Goal: Browse casually: Explore the website without a specific task or goal

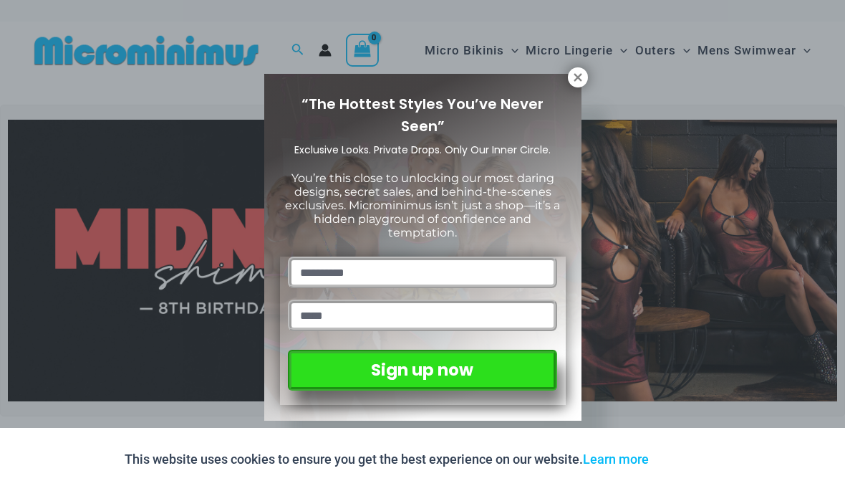
click at [579, 77] on icon at bounding box center [577, 77] width 13 height 13
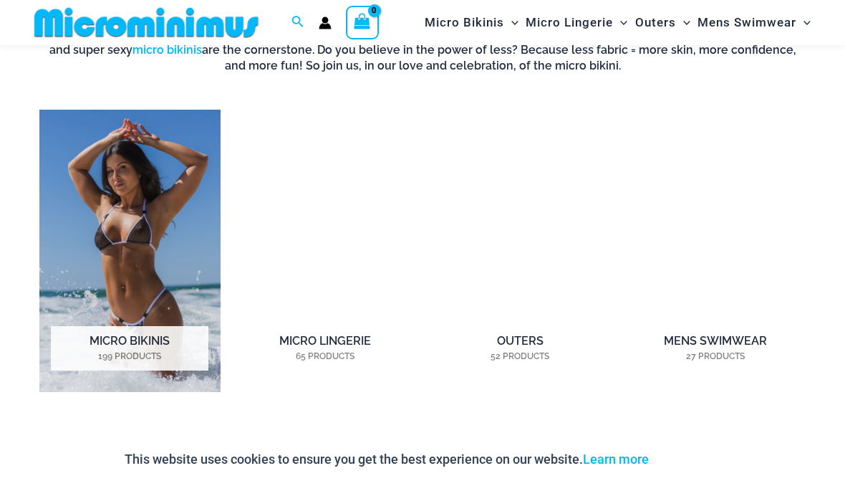
scroll to position [917, 0]
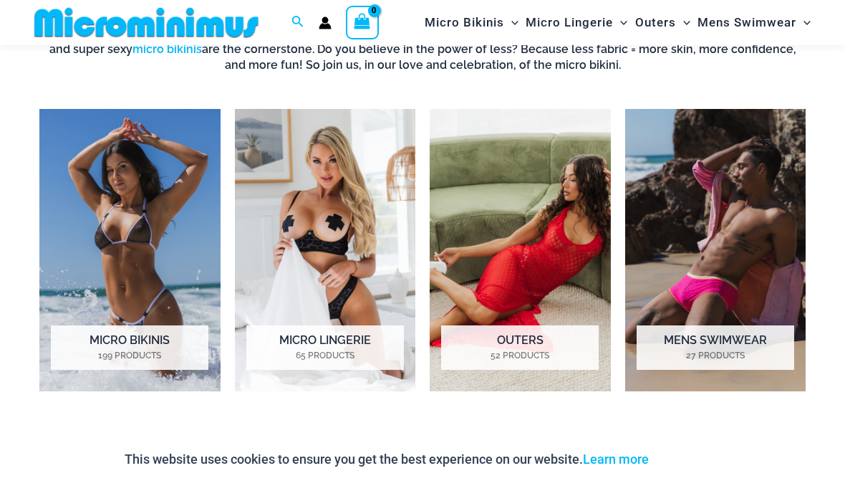
click at [279, 243] on img "Visit product category Micro Lingerie" at bounding box center [325, 249] width 181 height 281
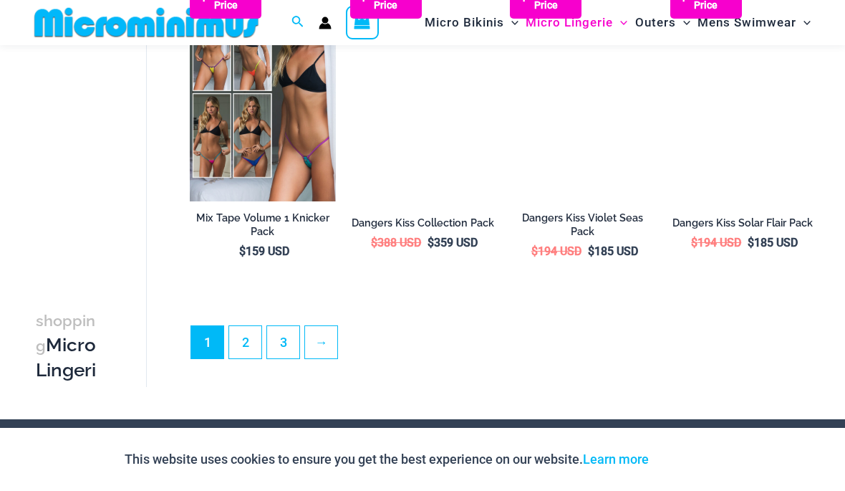
scroll to position [2819, 0]
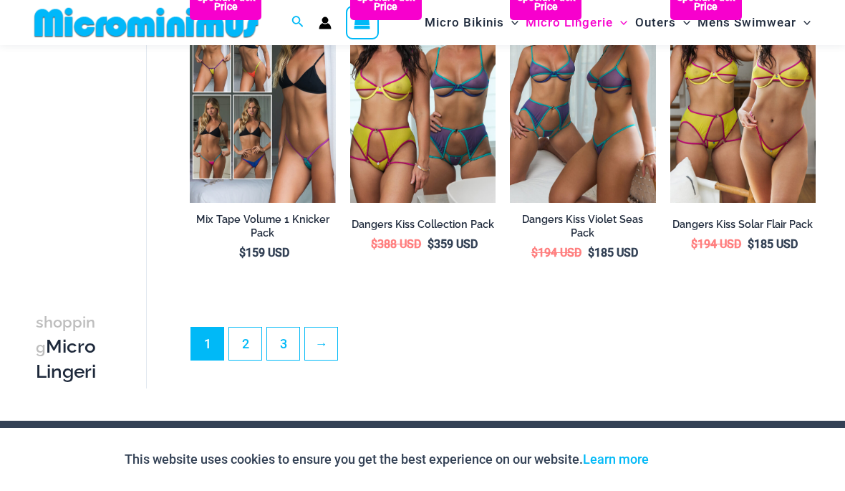
click at [242, 343] on link "2" at bounding box center [245, 343] width 32 height 32
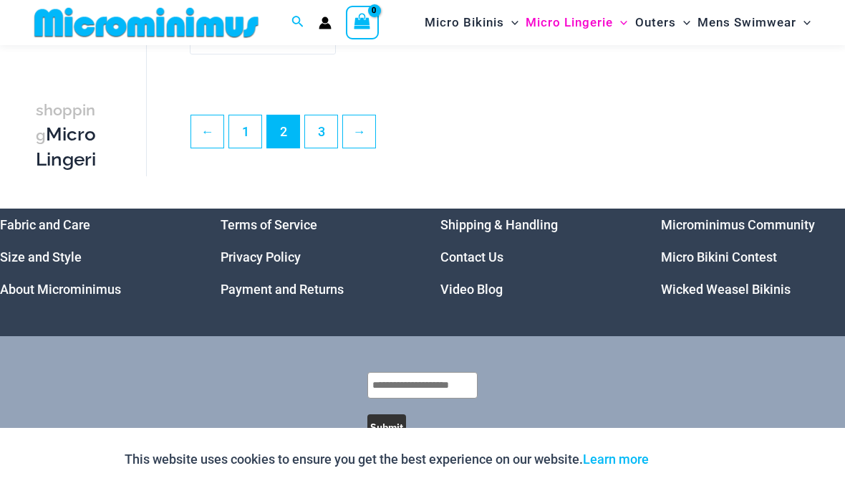
scroll to position [2970, 0]
click at [313, 130] on link "3" at bounding box center [321, 132] width 32 height 32
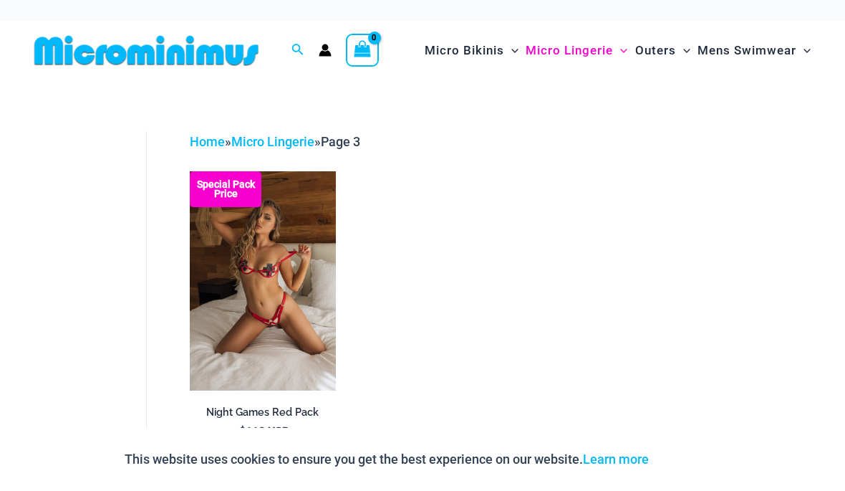
click at [190, 171] on img at bounding box center [190, 171] width 0 height 0
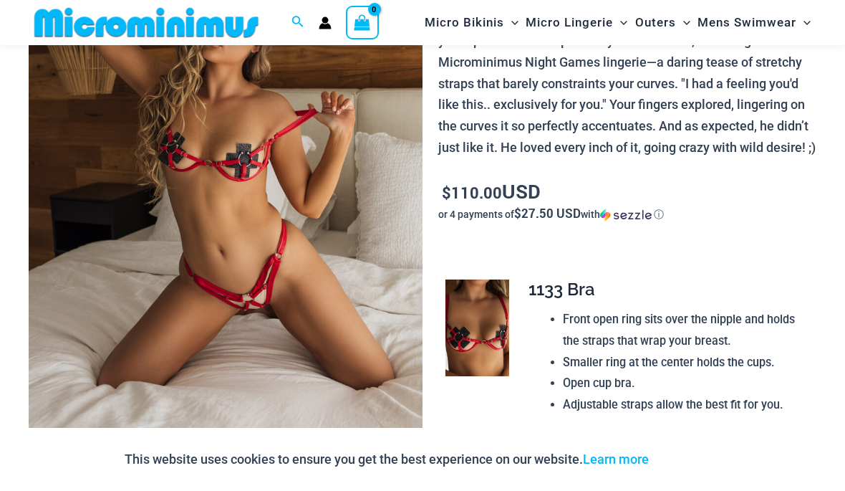
scroll to position [190, 0]
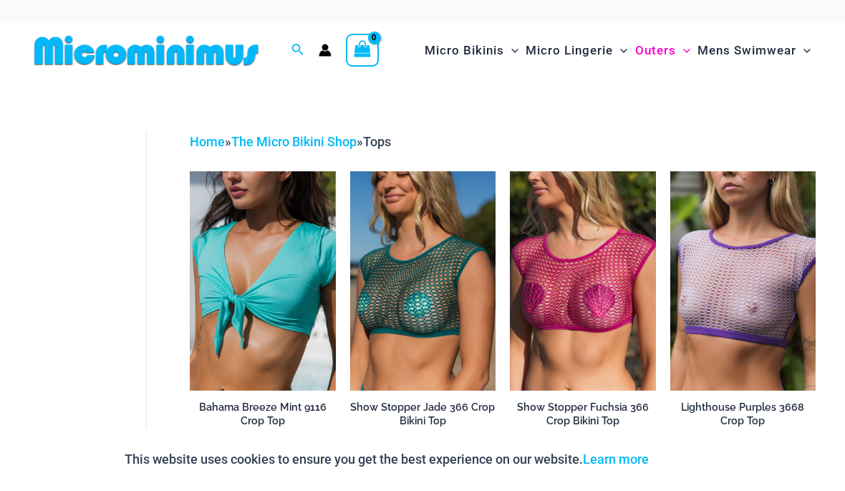
click at [670, 171] on img at bounding box center [670, 171] width 0 height 0
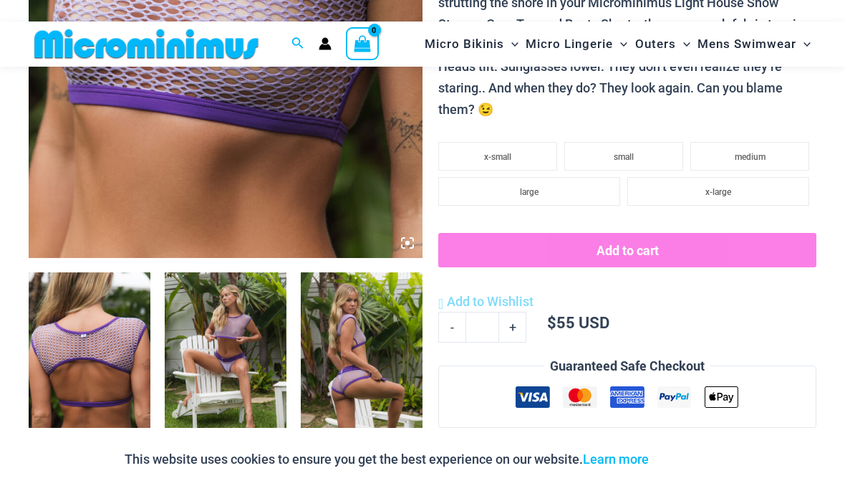
scroll to position [428, 0]
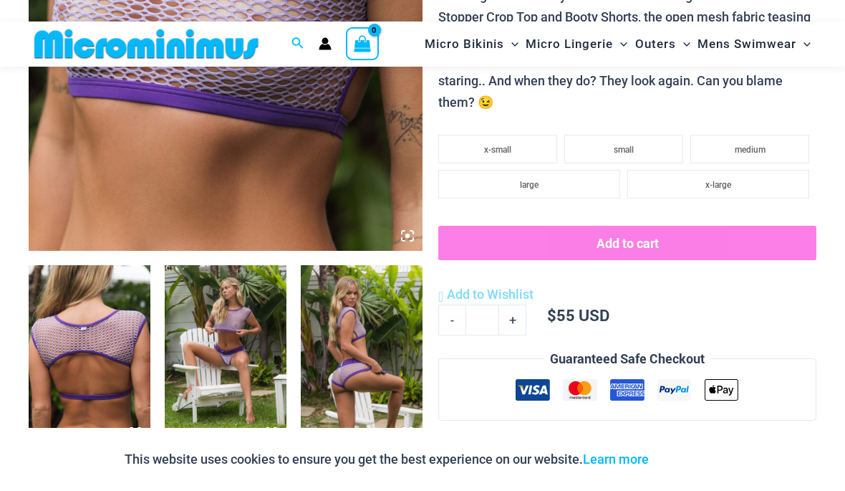
click at [218, 332] on img at bounding box center [226, 356] width 122 height 183
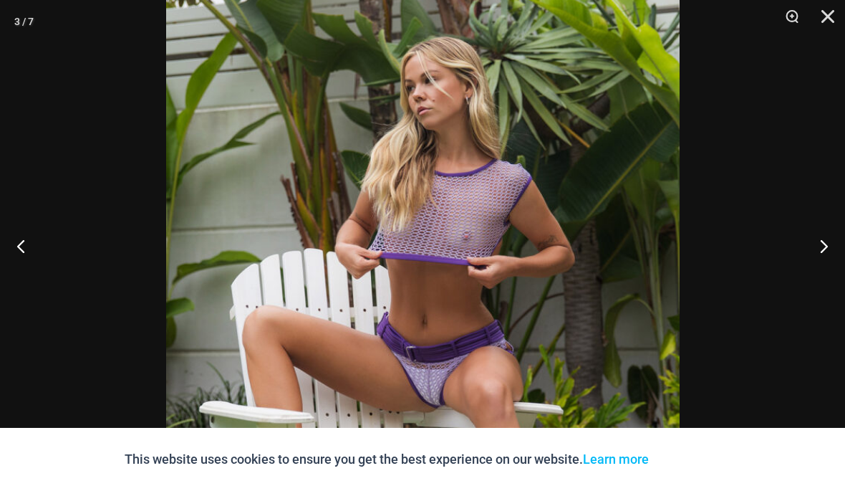
click at [826, 270] on button "Next" at bounding box center [818, 246] width 54 height 72
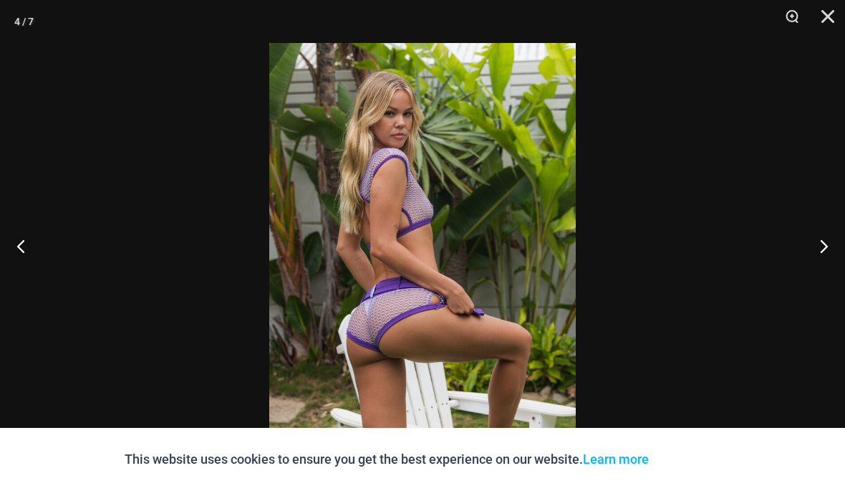
click at [830, 274] on button "Next" at bounding box center [818, 246] width 54 height 72
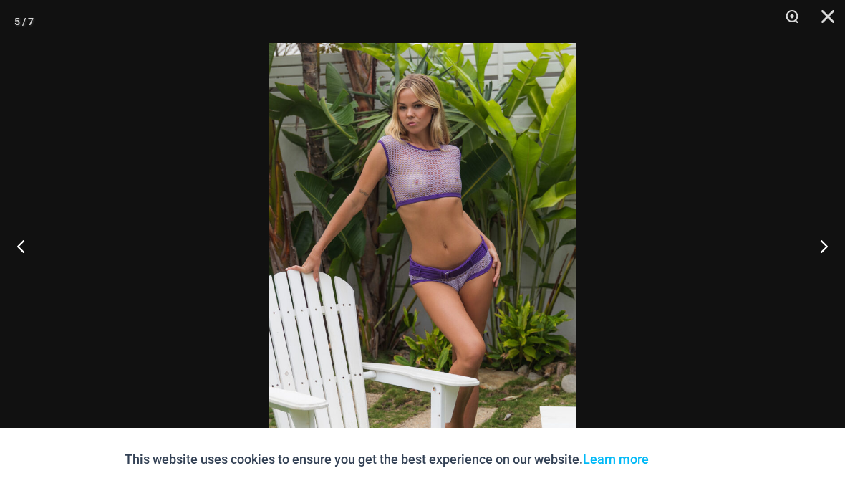
click at [834, 271] on button "Next" at bounding box center [818, 246] width 54 height 72
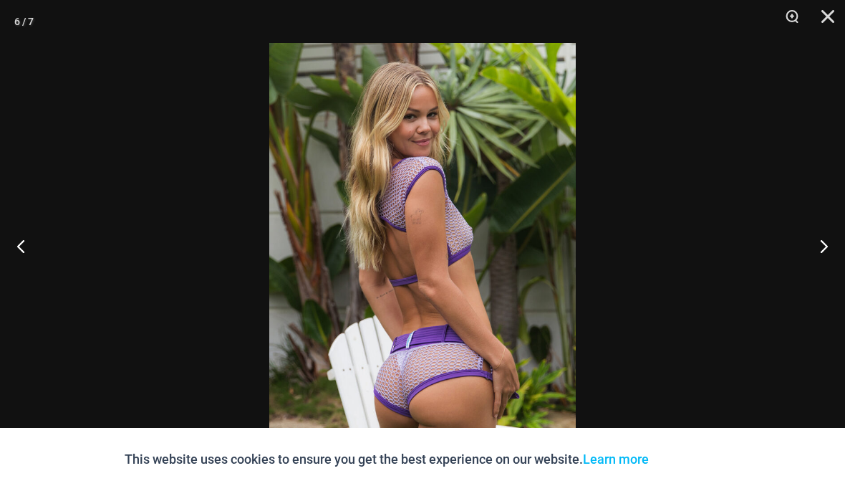
click at [825, 276] on button "Next" at bounding box center [818, 246] width 54 height 72
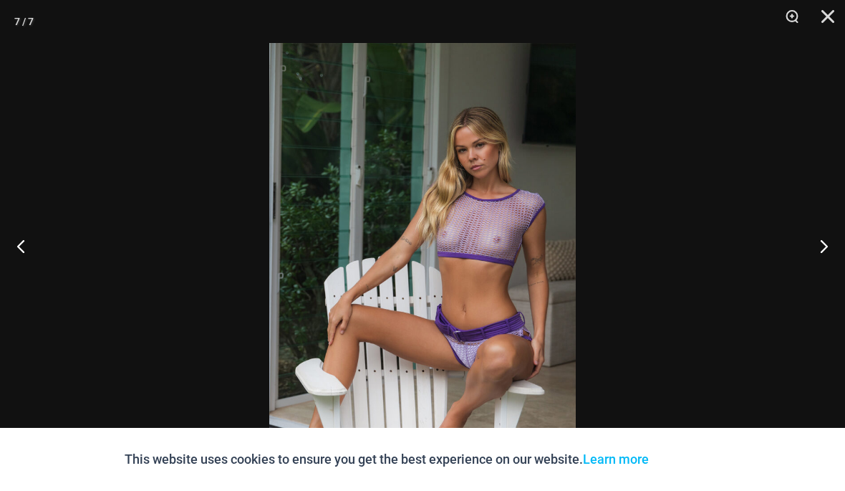
click at [826, 276] on button "Next" at bounding box center [818, 246] width 54 height 72
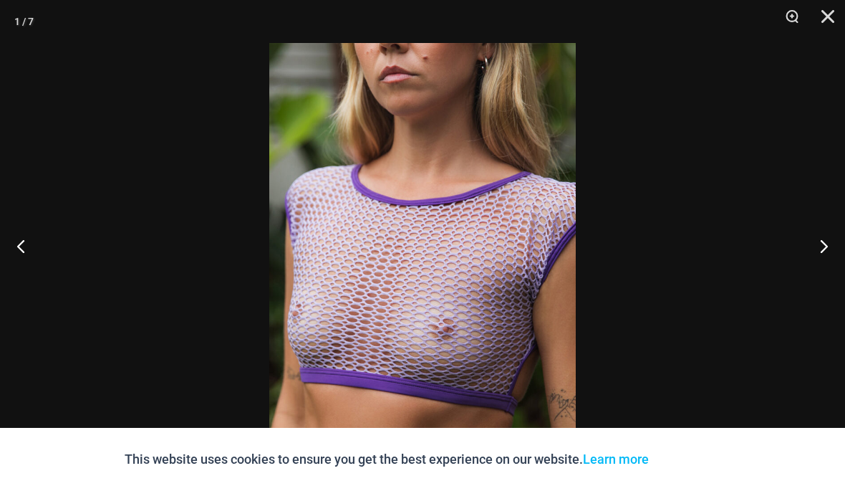
click at [824, 281] on button "Next" at bounding box center [818, 246] width 54 height 72
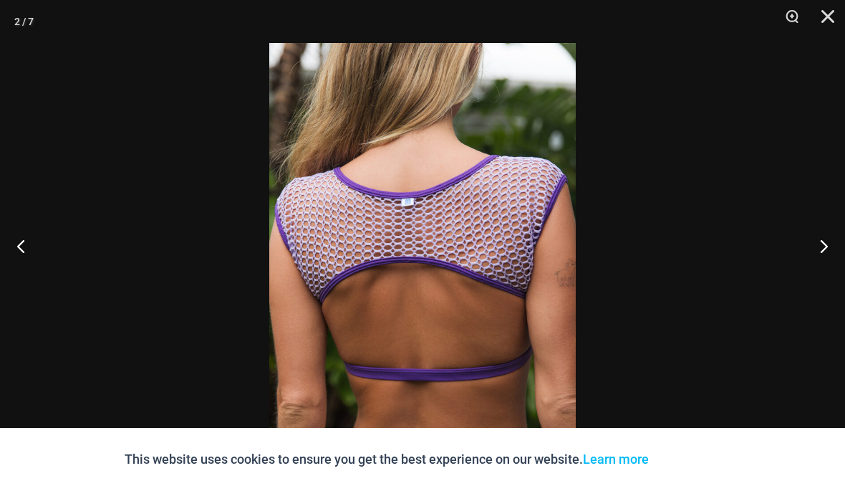
click at [824, 281] on button "Next" at bounding box center [818, 246] width 54 height 72
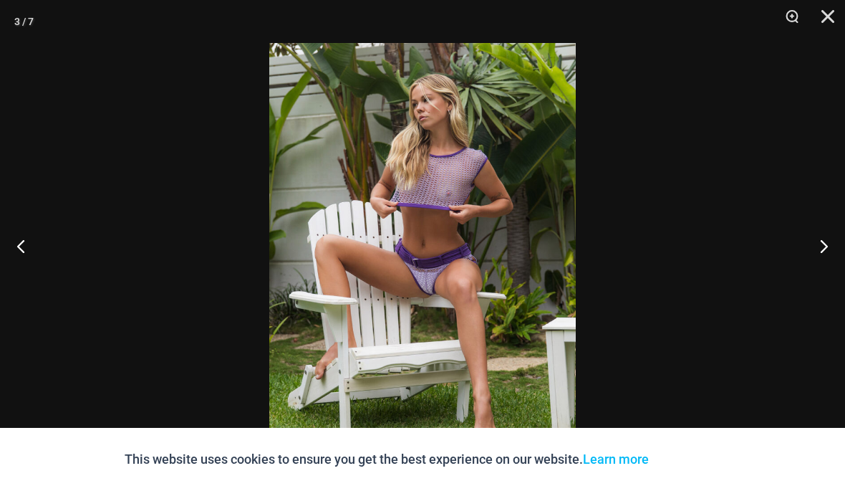
click at [827, 19] on button "Close" at bounding box center [823, 21] width 36 height 43
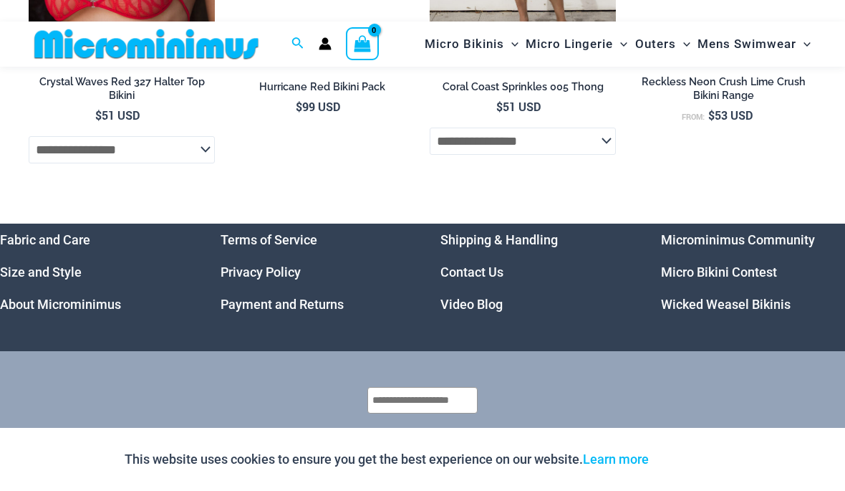
scroll to position [3954, 0]
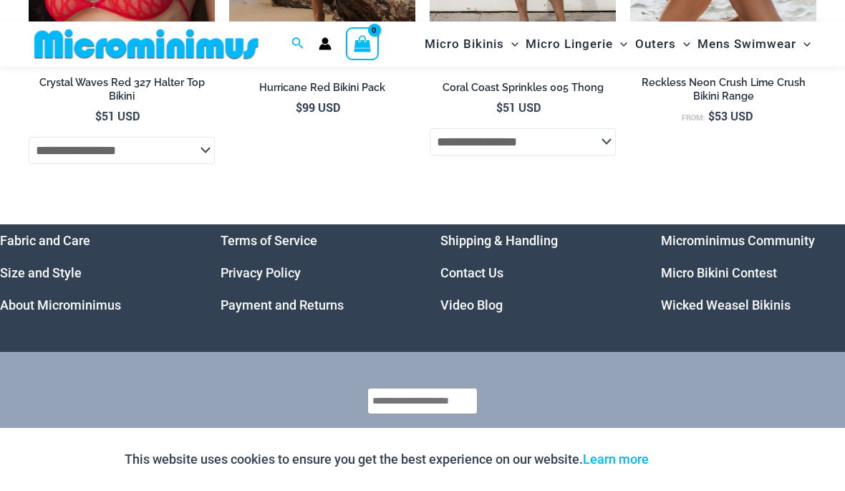
click at [756, 265] on link "Micro Bikini Contest" at bounding box center [719, 272] width 116 height 15
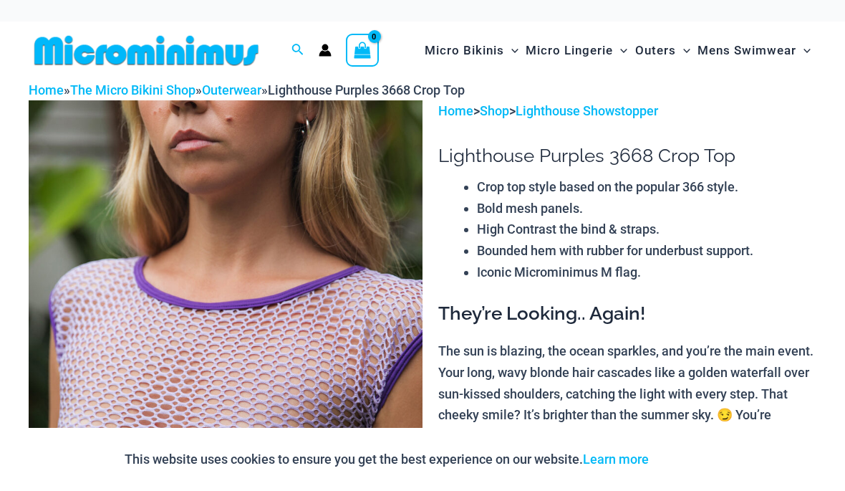
scroll to position [4007, 0]
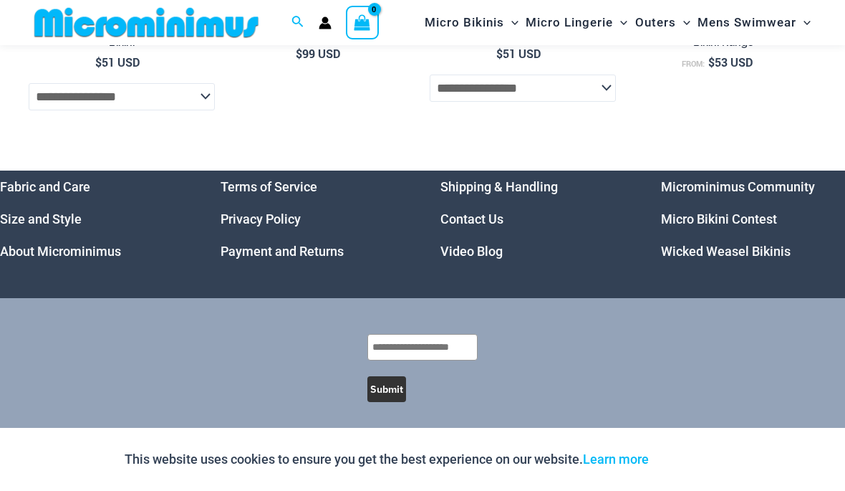
click at [486, 243] on link "Video Blog" at bounding box center [471, 250] width 62 height 15
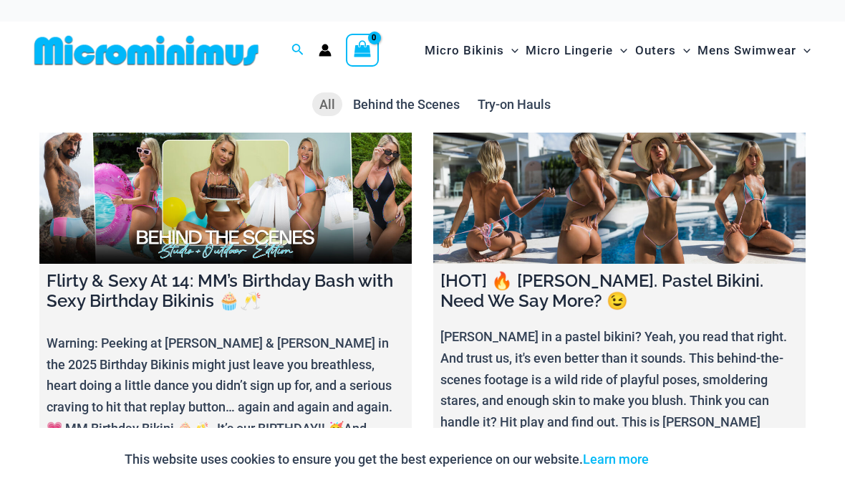
click at [672, 213] on link at bounding box center [619, 197] width 372 height 130
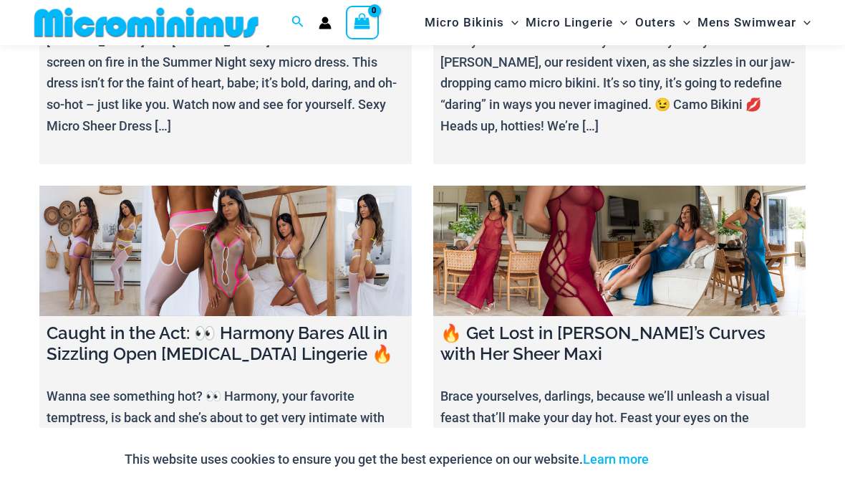
scroll to position [1449, 0]
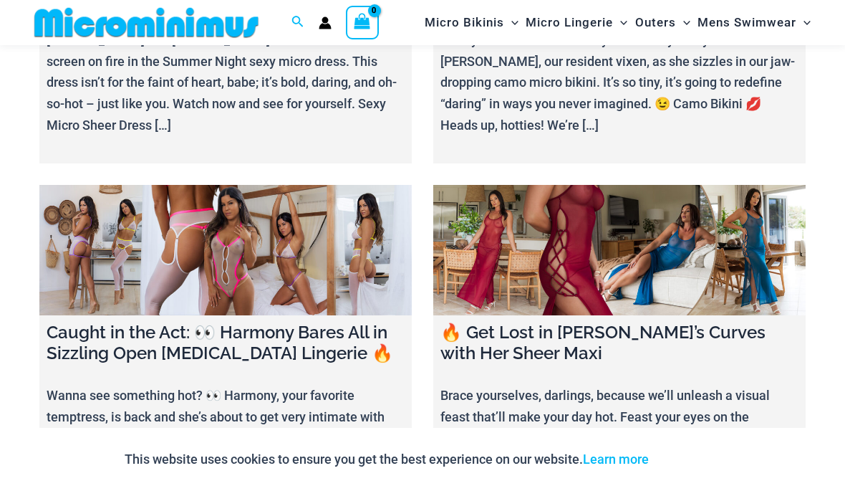
click at [211, 207] on link at bounding box center [225, 250] width 372 height 130
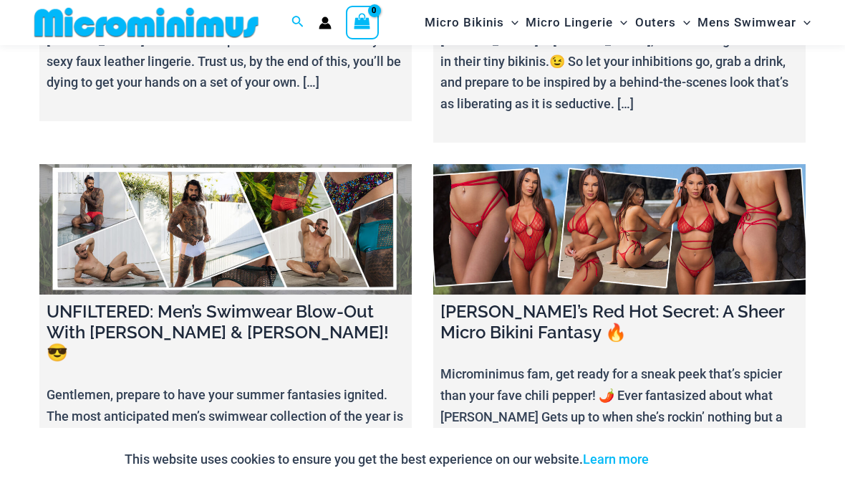
scroll to position [2226, 0]
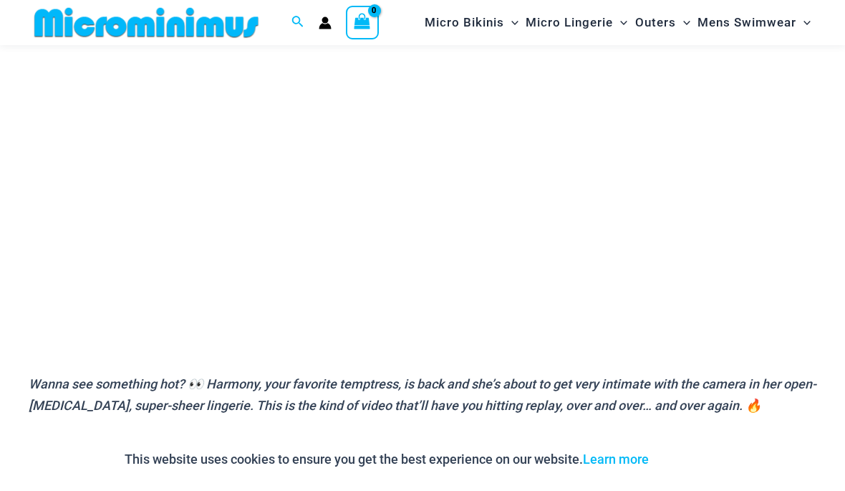
scroll to position [294, 0]
